Goal: Transaction & Acquisition: Purchase product/service

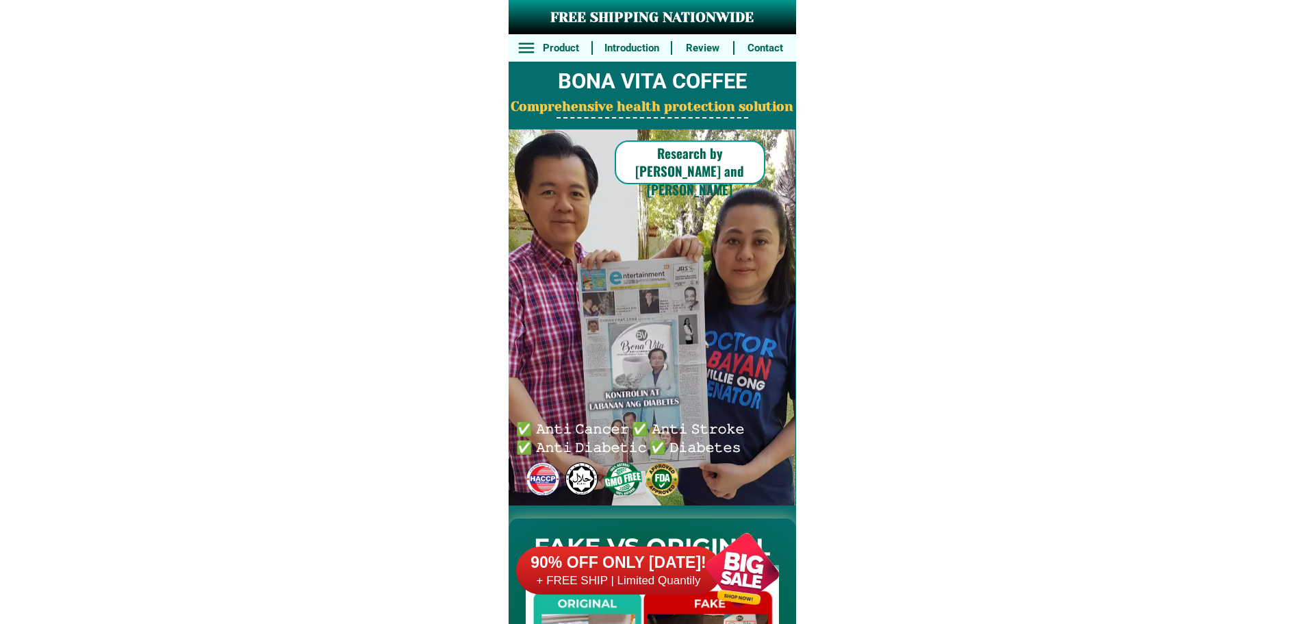
click at [652, 583] on h6 "+ FREE SHIP | Limited Quantily" at bounding box center [618, 580] width 205 height 15
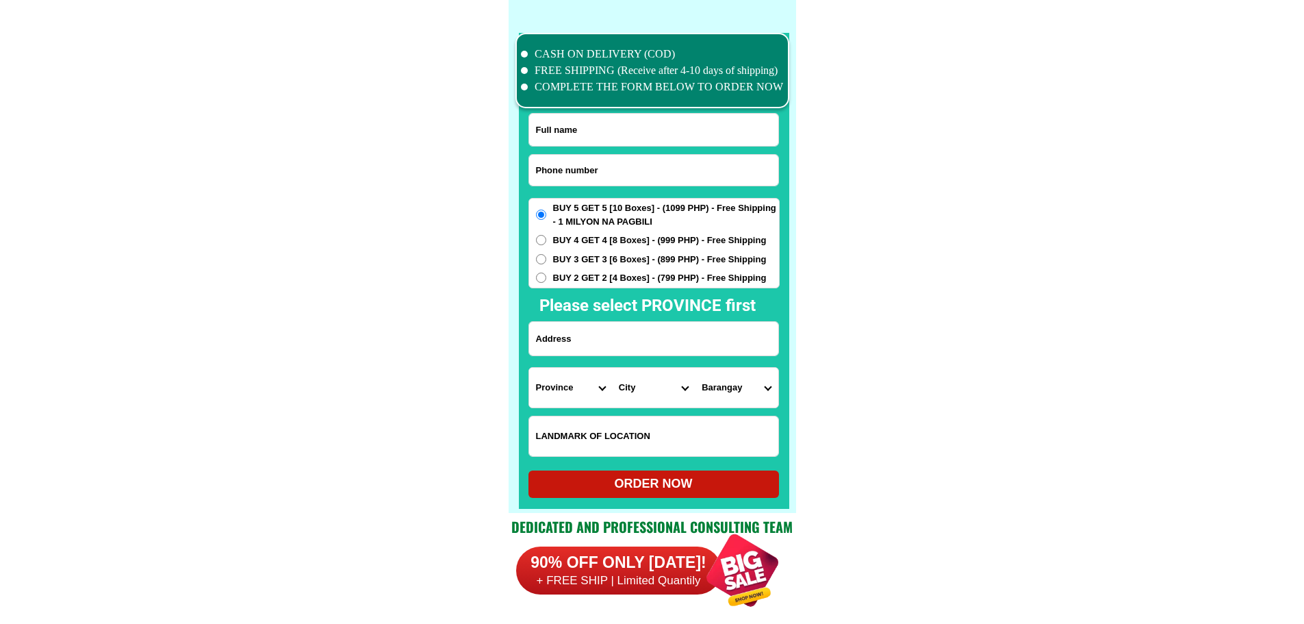
scroll to position [10644, 0]
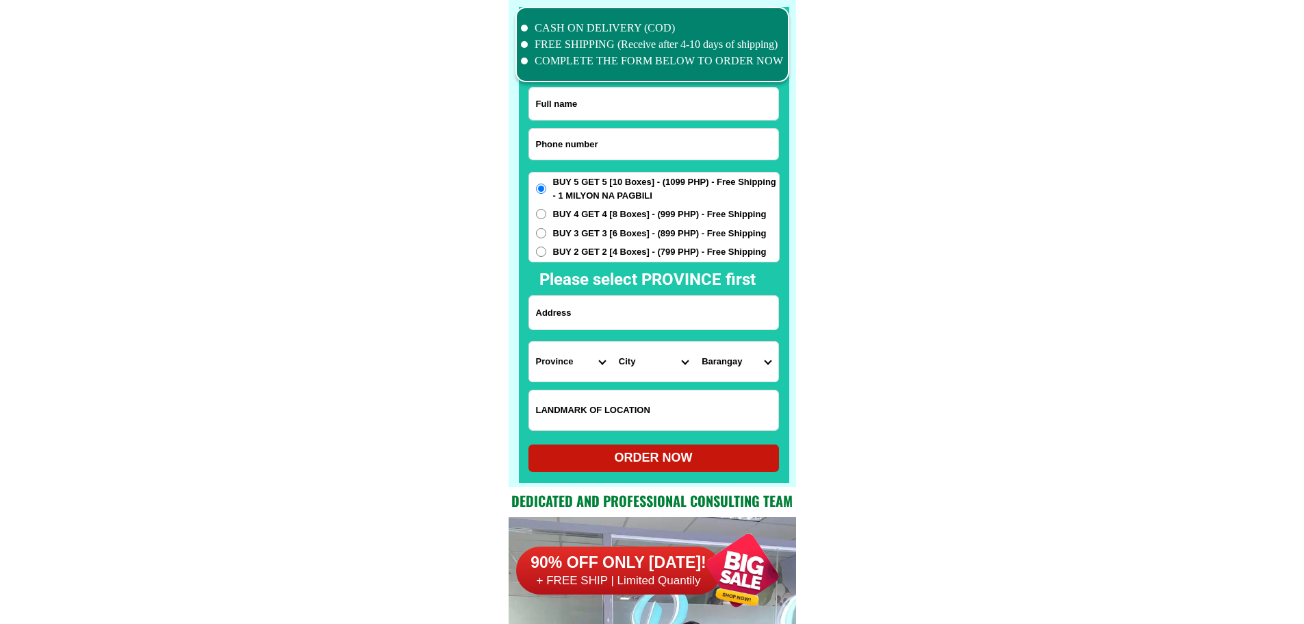
click at [614, 136] on input "Input phone_number" at bounding box center [653, 144] width 249 height 31
paste input "09999671068"
type input "09999671068"
click at [613, 111] on input "Input full_name" at bounding box center [653, 104] width 249 height 32
paste input "Jovita Baking Baking"
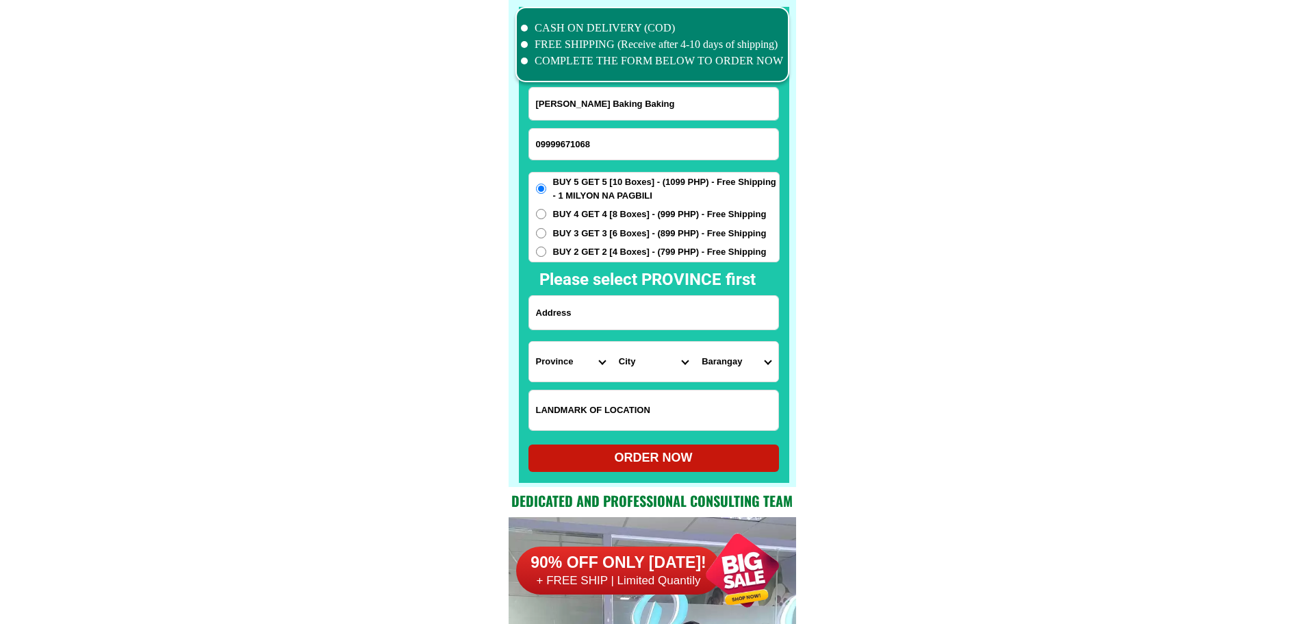
type input "Jovita Baking Baking"
click at [620, 318] on input "Input address" at bounding box center [653, 313] width 249 height 34
paste input "Block 109, Lot 41, Mexico Ave. Madapdap Ph. 2, Dapdap, Mabalacat City. Pampanga"
type input "Block 109, Lot 41, Mexico Ave. Madapdap Ph. 2, Dapdap, Mabalacat City. Pampanga"
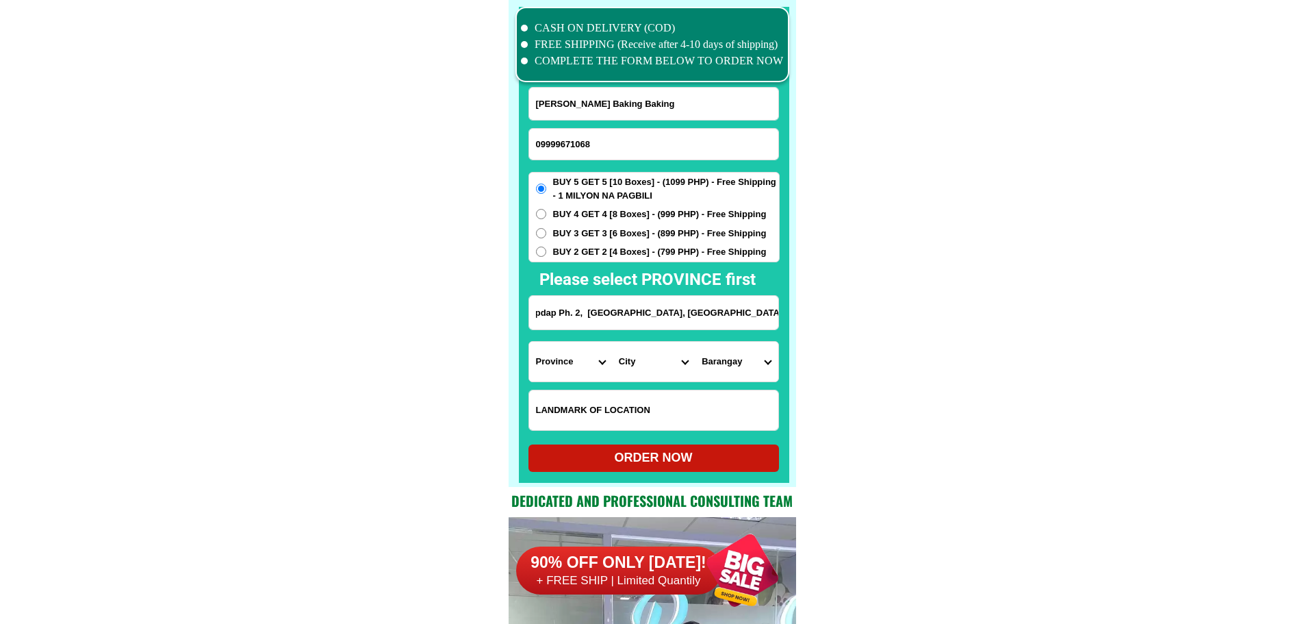
click at [574, 362] on select "Province [GEOGRAPHIC_DATA] [GEOGRAPHIC_DATA] [GEOGRAPHIC_DATA] [GEOGRAPHIC_DATA…" at bounding box center [570, 362] width 83 height 40
select select "63_779"
drag, startPoint x: 1026, startPoint y: 414, endPoint x: 990, endPoint y: 403, distance: 37.9
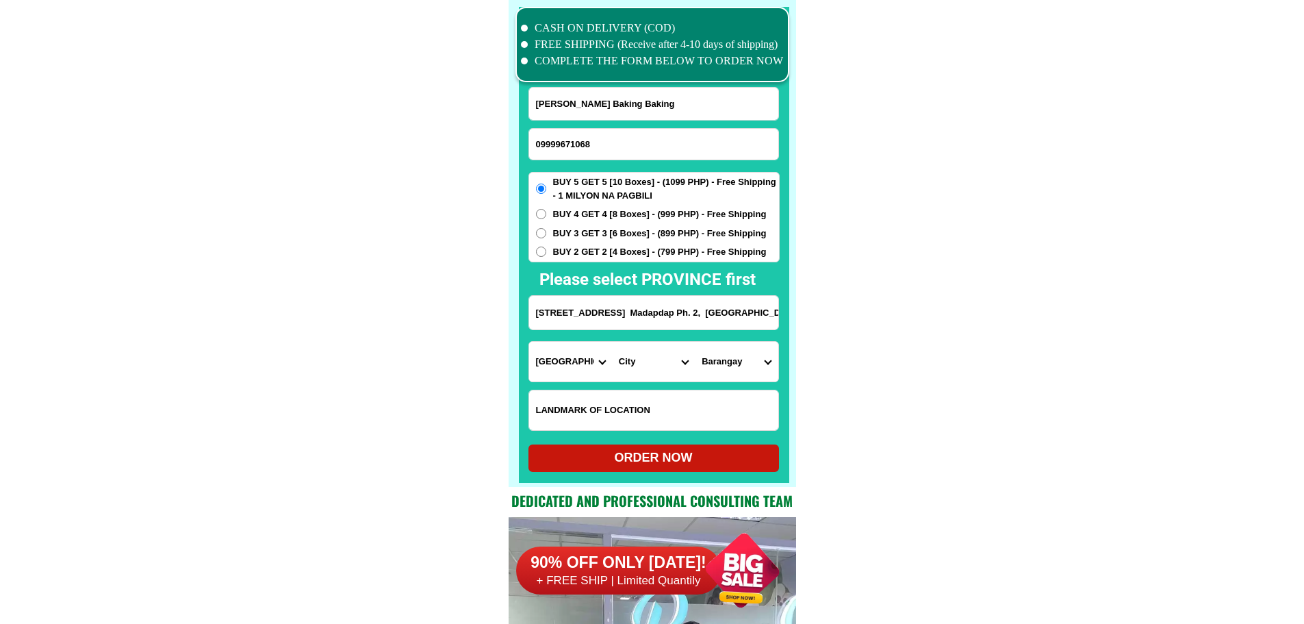
scroll to position [0, 118]
drag, startPoint x: 731, startPoint y: 318, endPoint x: 940, endPoint y: 323, distance: 209.6
click at [646, 371] on select "City Angeles-city Apalit Arayat Bacolor Candaba Floridablanca Guagua Lubao Maba…" at bounding box center [653, 362] width 83 height 40
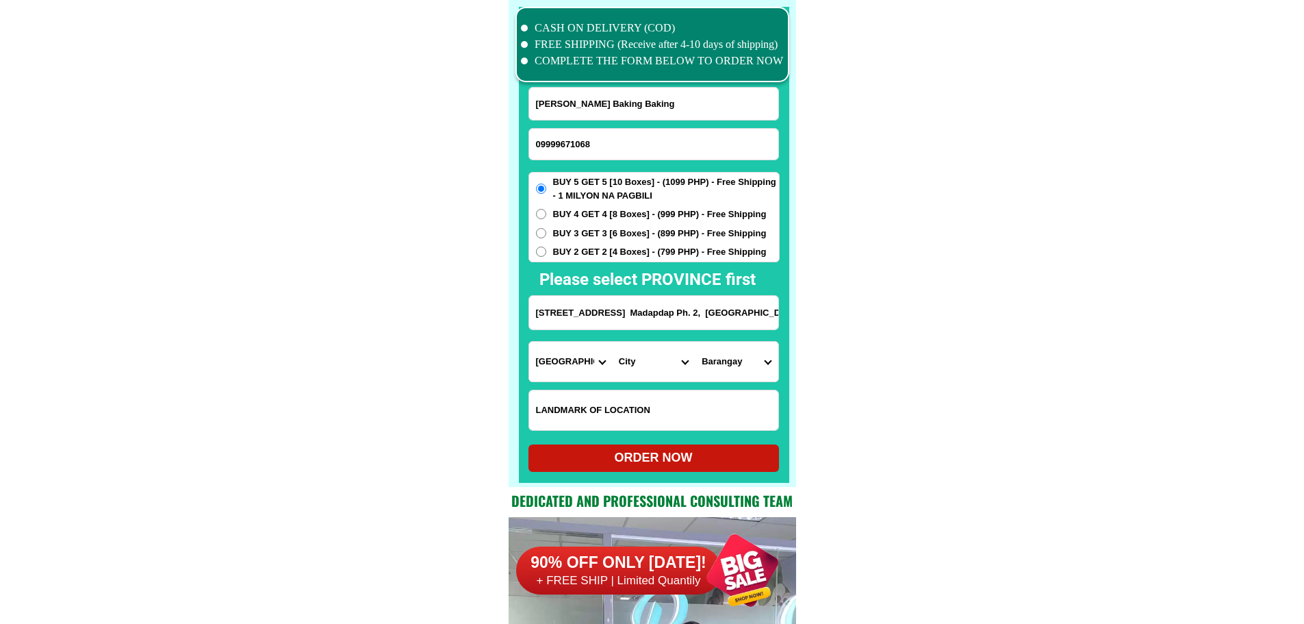
select select "63_7796639"
click at [612, 342] on select "City Angeles-city Apalit Arayat Bacolor Candaba Floridablanca Guagua Lubao Maba…" at bounding box center [653, 362] width 83 height 40
click at [740, 313] on input "Block 109, Lot 41, Mexico Ave. Madapdap Ph. 2, Dapdap, Mabalacat City. Pampanga" at bounding box center [653, 313] width 249 height 34
drag, startPoint x: 740, startPoint y: 313, endPoint x: 865, endPoint y: 325, distance: 125.8
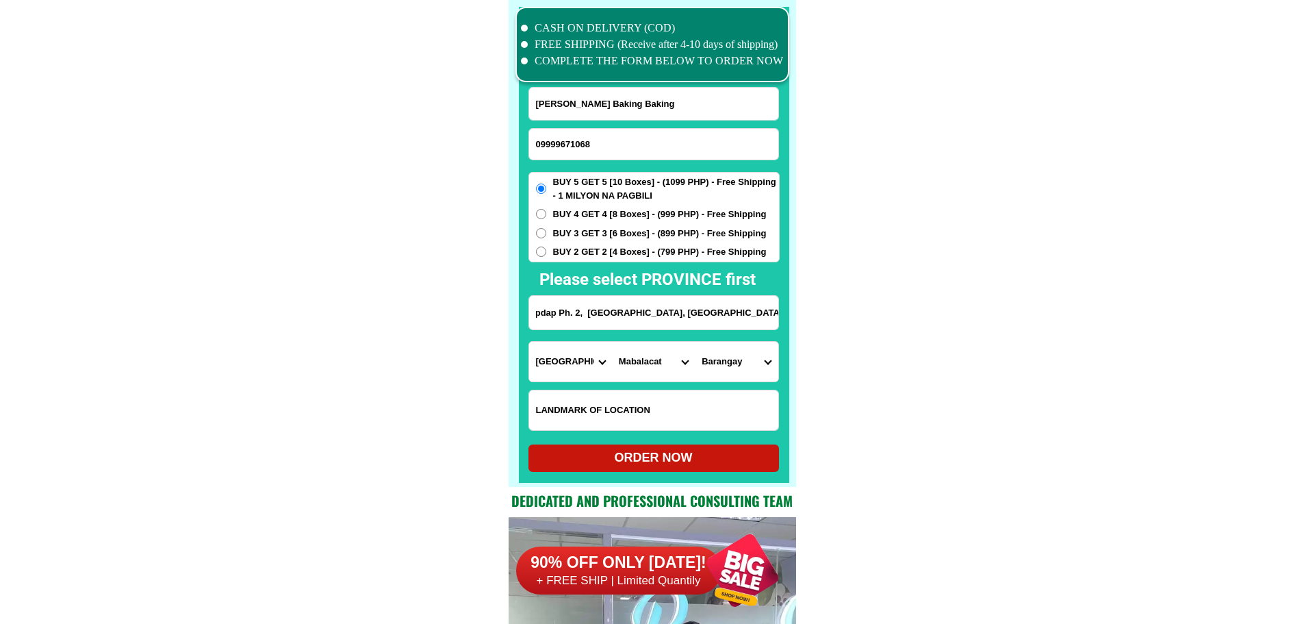
click at [742, 318] on input "Block 109, Lot 41, Mexico Ave. Madapdap Ph. 2, Dapdap, Mabalacat City. Pampanga" at bounding box center [653, 313] width 249 height 34
click at [744, 369] on select "Barangay Atlu-bola Bical Bundagul Cacutud Calumpang Camachiles Dapdap Dau Dolor…" at bounding box center [736, 362] width 83 height 40
select select "63_779663974281"
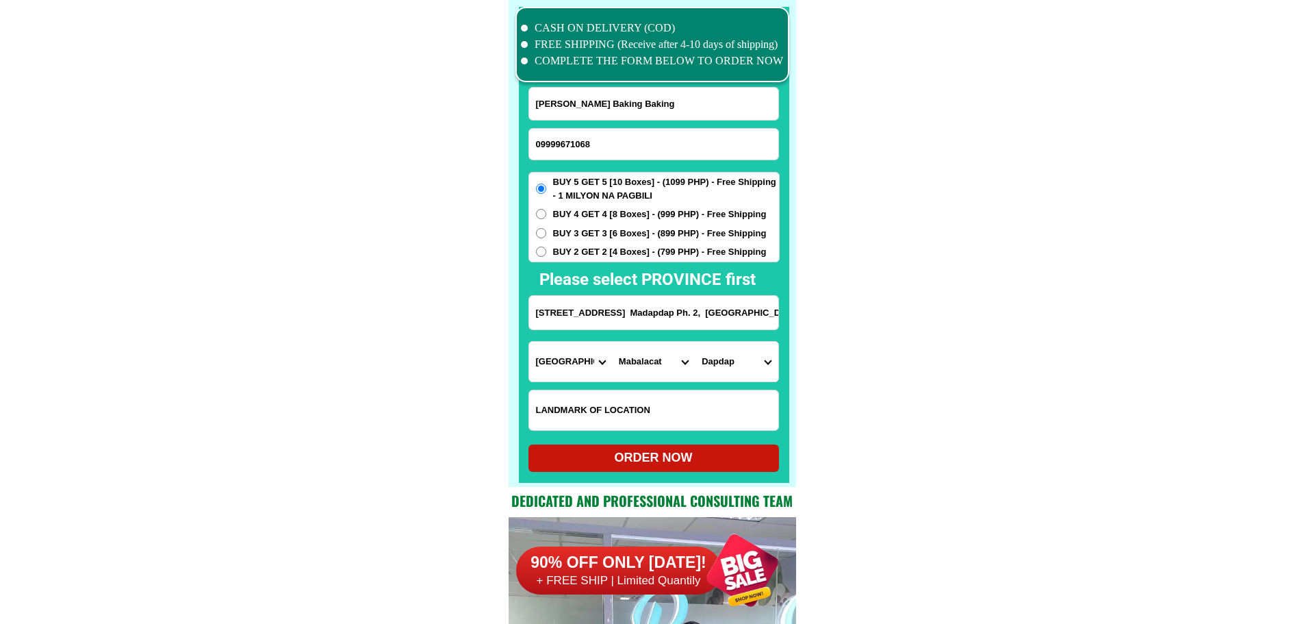
drag, startPoint x: 928, startPoint y: 419, endPoint x: 845, endPoint y: 444, distance: 86.6
click at [700, 459] on div "ORDER NOW" at bounding box center [654, 457] width 251 height 18
radio input "true"
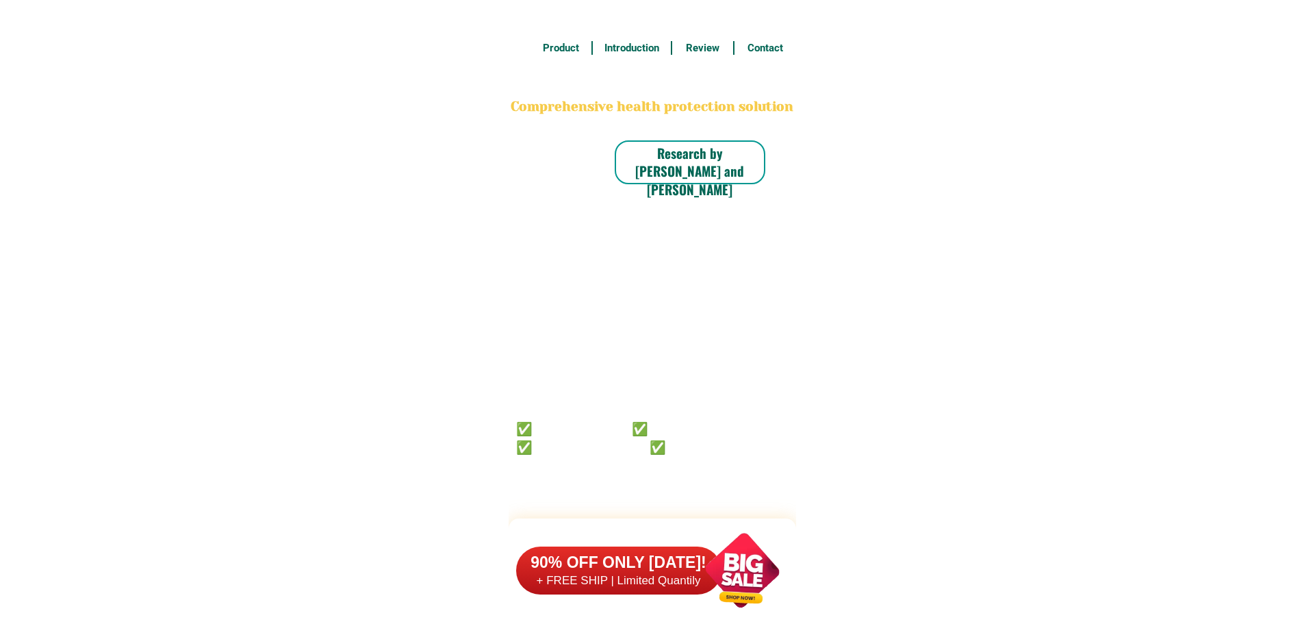
scroll to position [10644, 0]
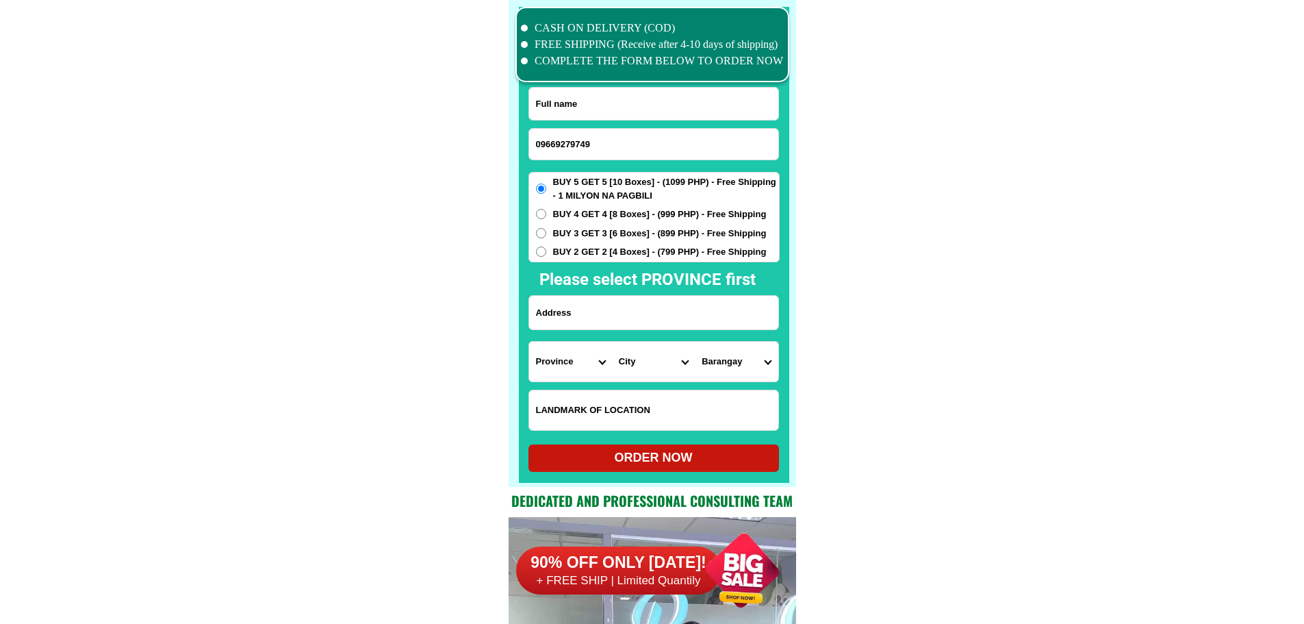
type input "09669279749"
click at [568, 114] on input "Input full_name" at bounding box center [653, 104] width 249 height 32
paste input "[PERSON_NAME]"
type input "[PERSON_NAME]"
click at [586, 314] on input "Input address" at bounding box center [653, 313] width 249 height 34
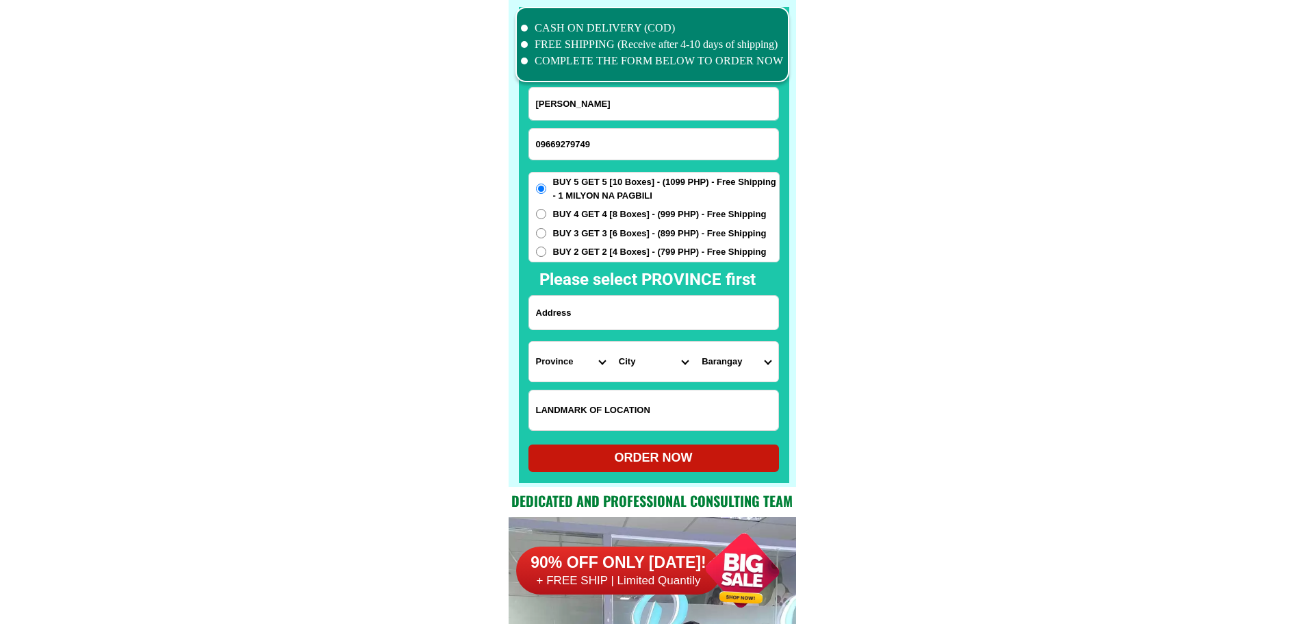
paste input "34 soyuz [GEOGRAPHIC_DATA] talon 5 [GEOGRAPHIC_DATA]"
type input "34 soyuz [GEOGRAPHIC_DATA] talon 5 [GEOGRAPHIC_DATA]"
click at [579, 359] on select "Province [GEOGRAPHIC_DATA] [GEOGRAPHIC_DATA] [GEOGRAPHIC_DATA] [GEOGRAPHIC_DATA…" at bounding box center [570, 362] width 83 height 40
select select "63_219"
click at [639, 369] on select "City [GEOGRAPHIC_DATA] [GEOGRAPHIC_DATA] [GEOGRAPHIC_DATA] [GEOGRAPHIC_DATA]-ci…" at bounding box center [653, 362] width 83 height 40
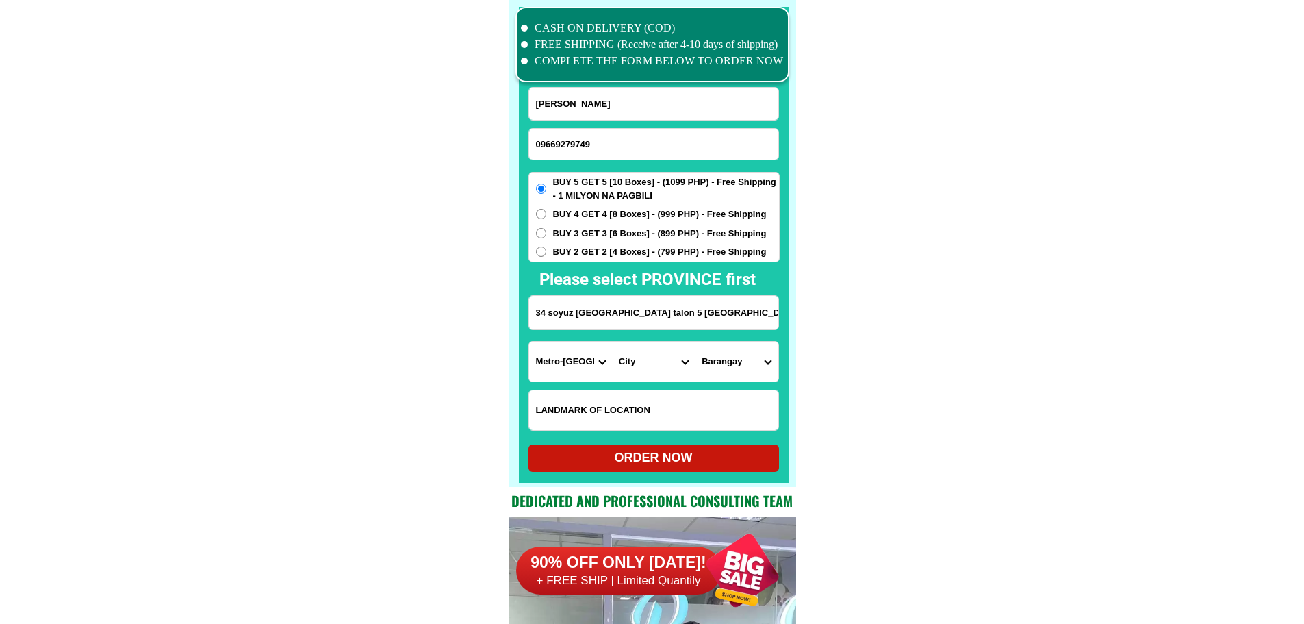
select select "63_2199576"
click at [750, 364] on select "Barangay [PERSON_NAME] dos [PERSON_NAME] uno B. f. international village [PERSO…" at bounding box center [736, 362] width 83 height 40
select select "63_21995766341"
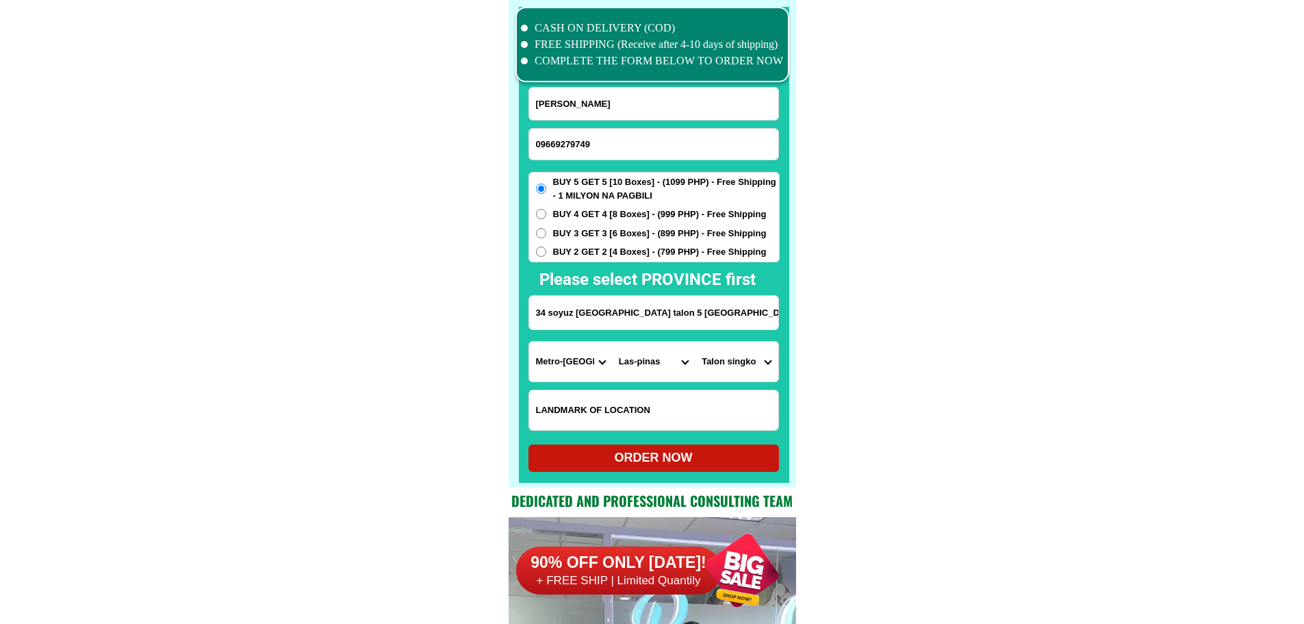
click at [633, 407] on input "Input LANDMARKOFLOCATION" at bounding box center [653, 410] width 249 height 40
paste input "[PERSON_NAME]"
type input "[PERSON_NAME]"
click at [599, 455] on div "ORDER NOW" at bounding box center [654, 457] width 251 height 18
radio input "true"
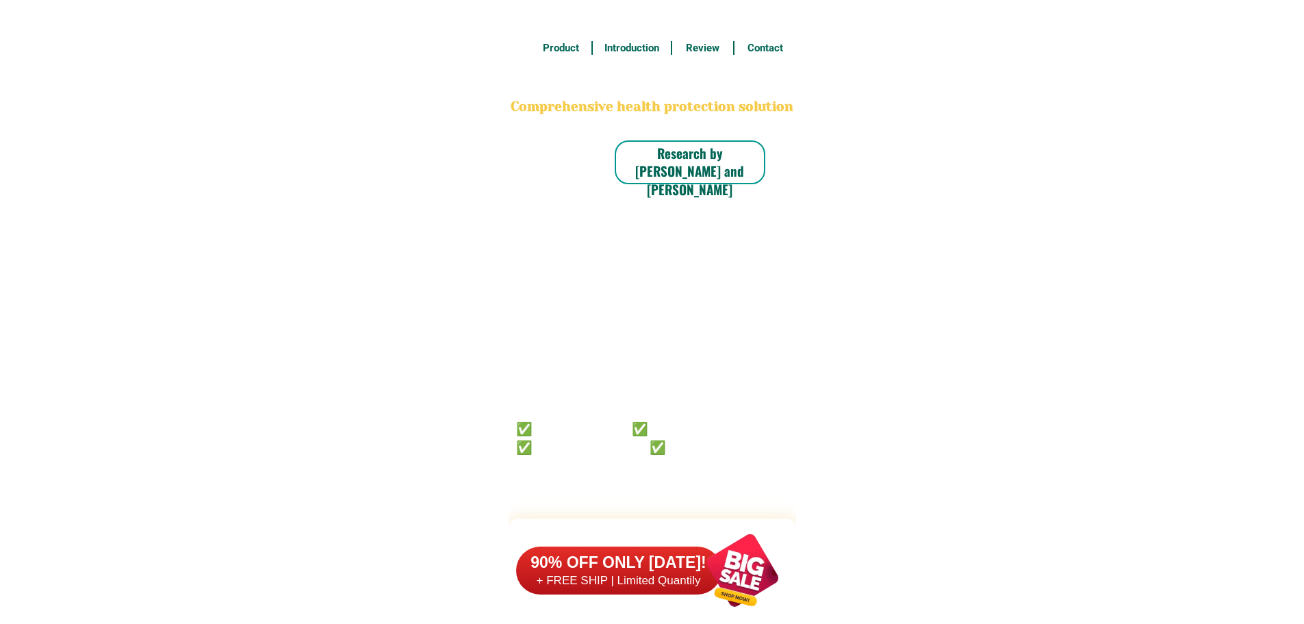
scroll to position [10644, 0]
